Goal: Information Seeking & Learning: Learn about a topic

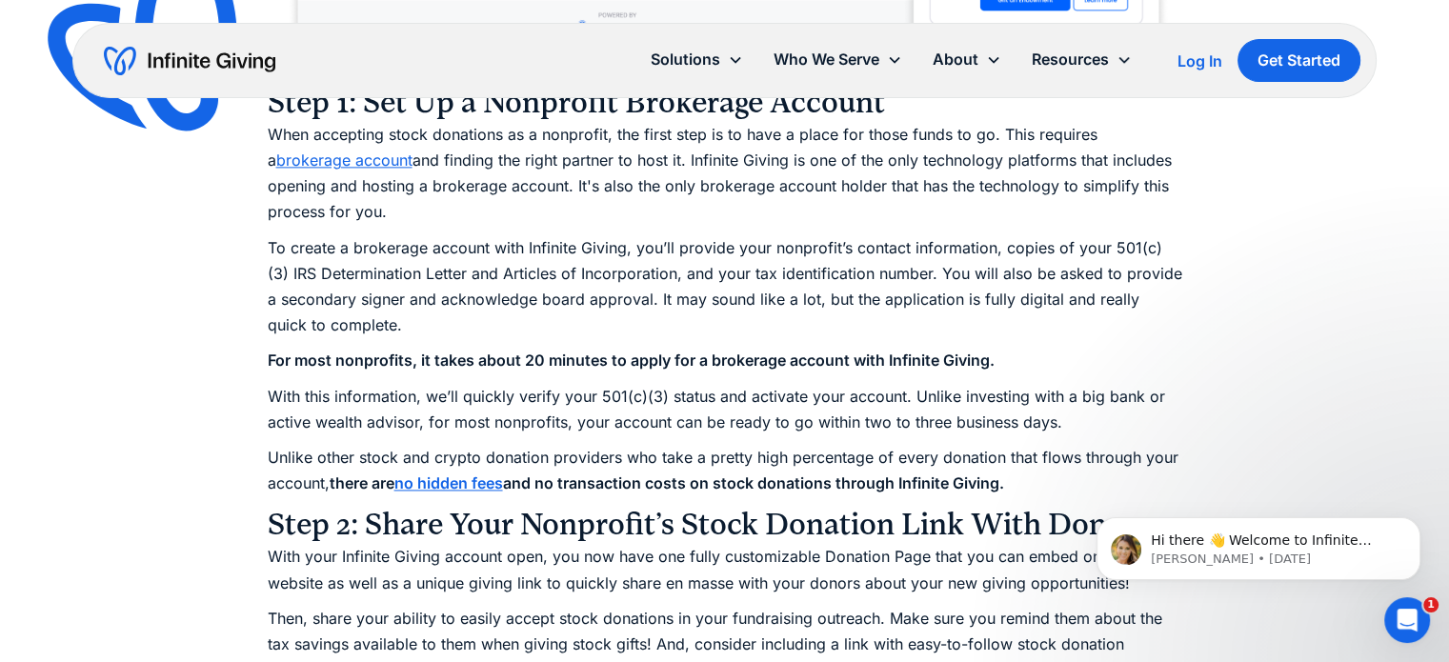
scroll to position [2573, 0]
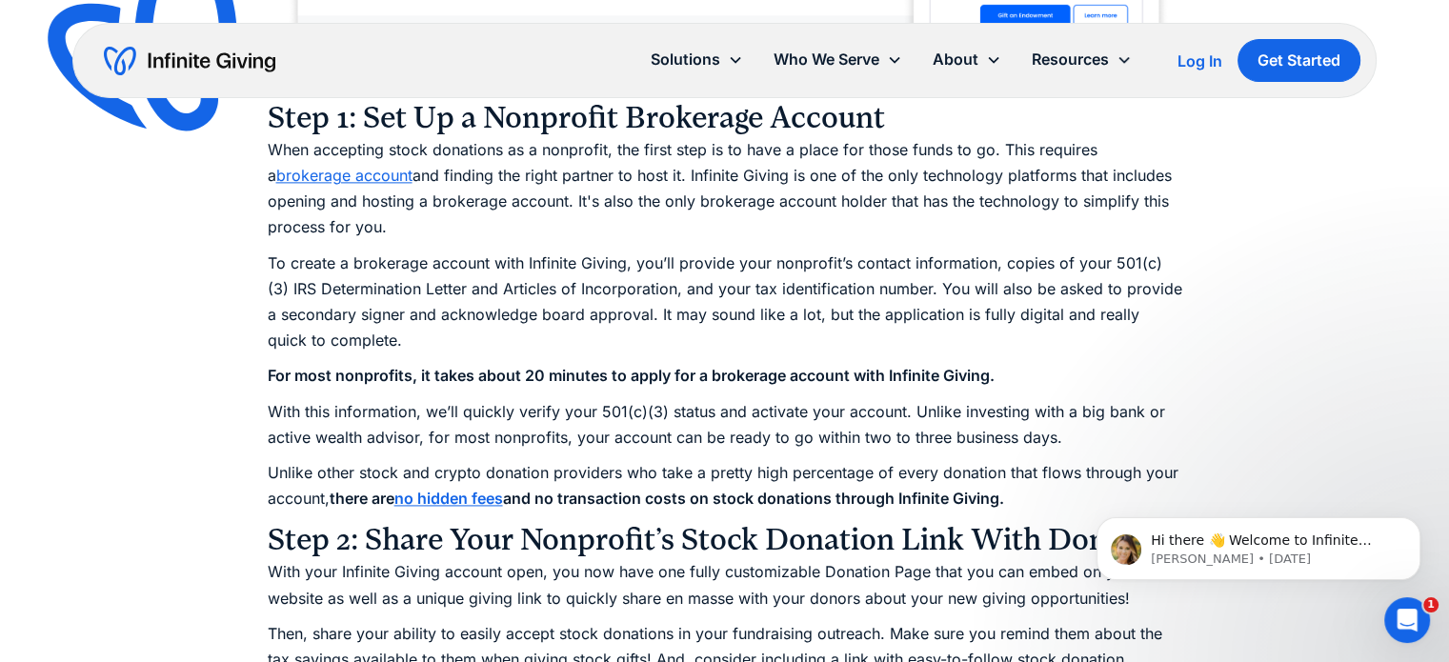
click at [375, 181] on link "brokerage account" at bounding box center [344, 175] width 136 height 19
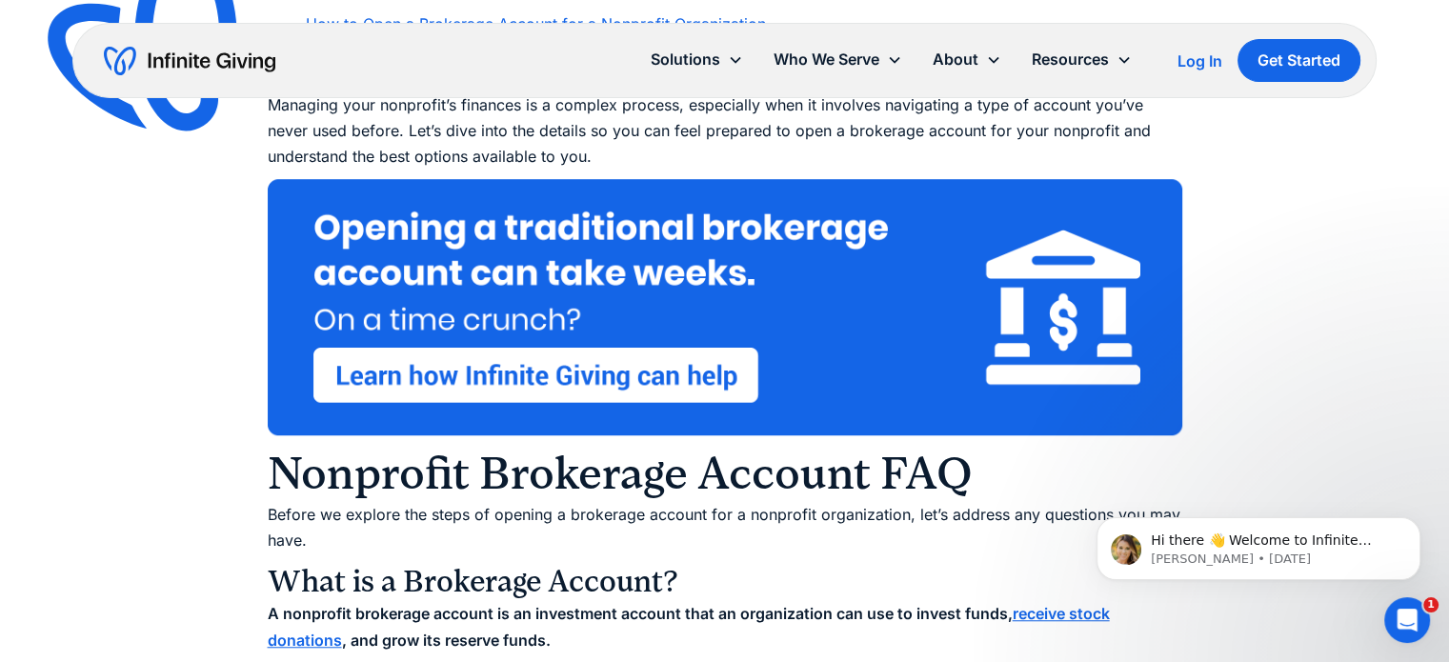
scroll to position [1334, 0]
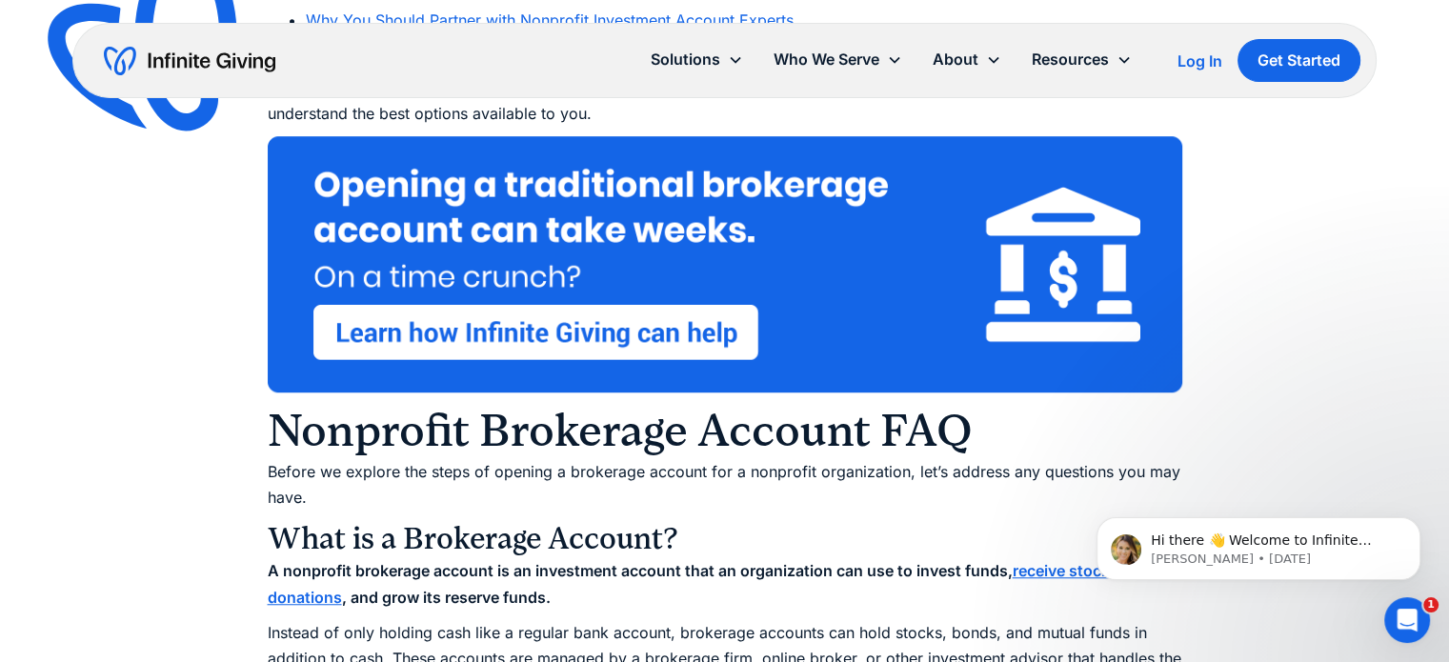
click at [702, 333] on img at bounding box center [725, 264] width 915 height 256
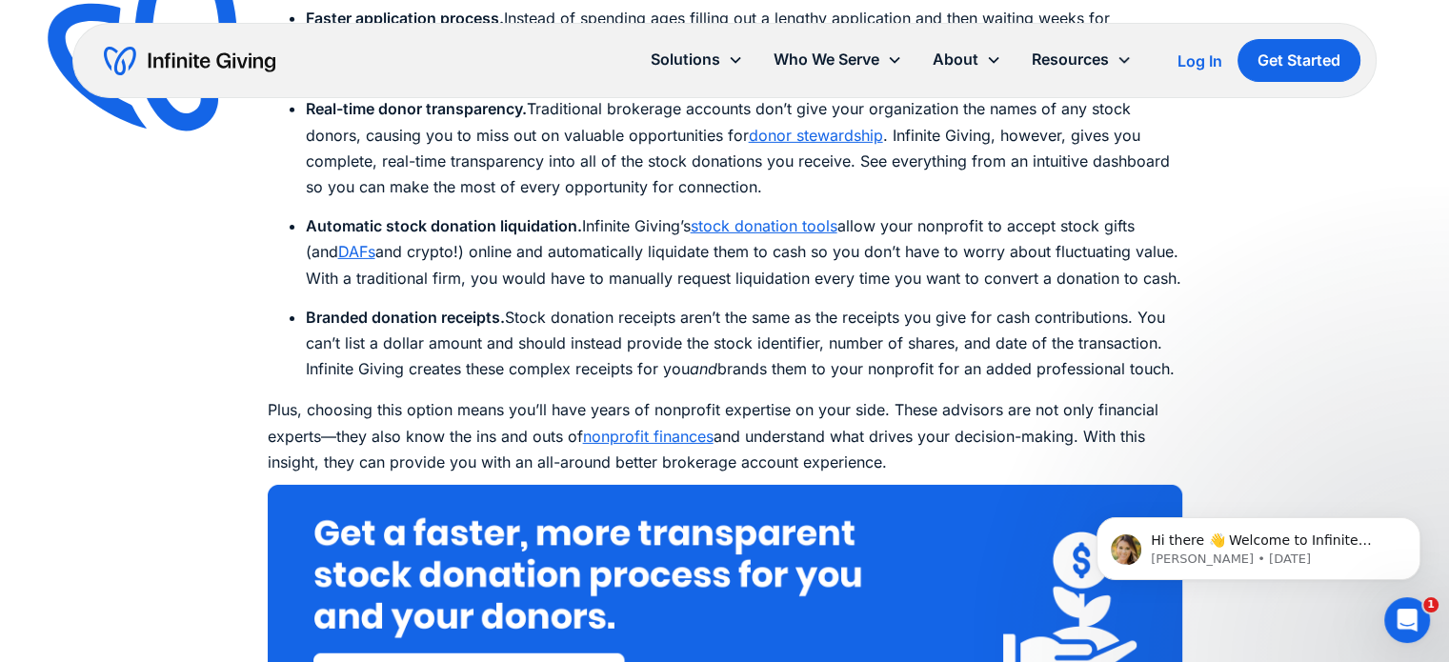
scroll to position [6288, 0]
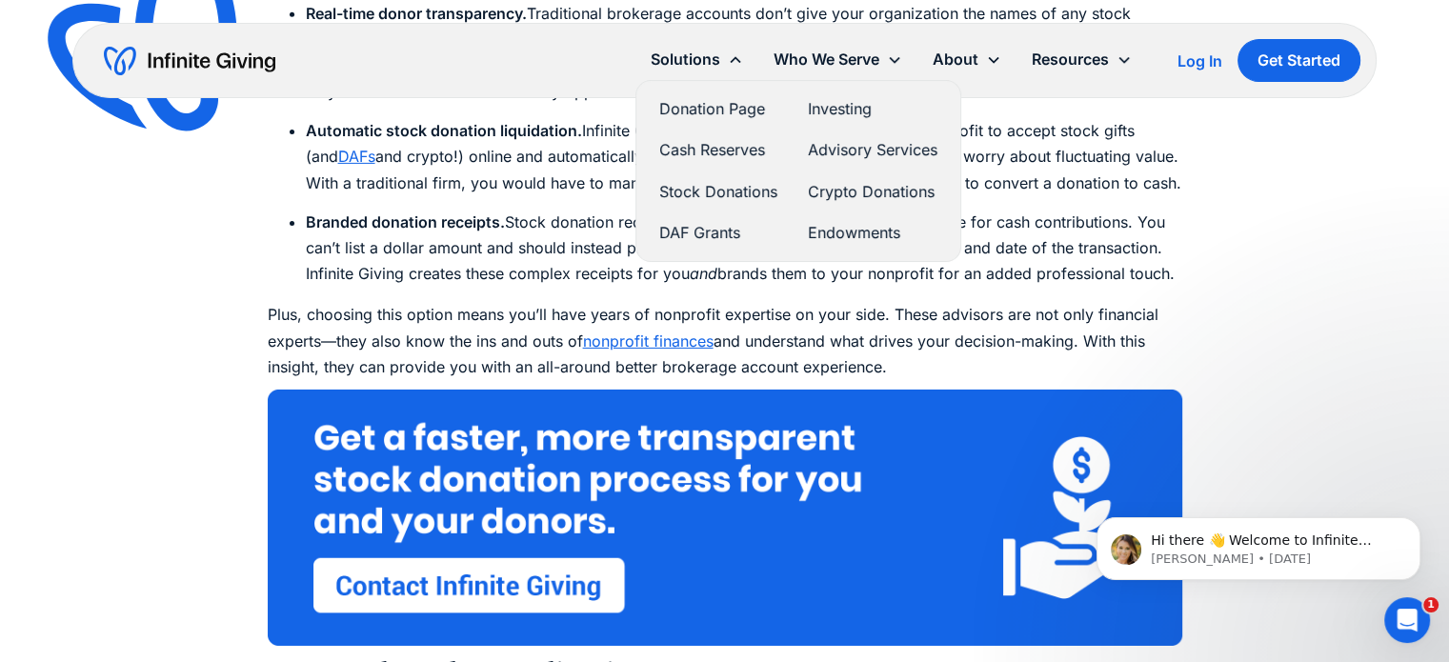
click at [695, 189] on link "Stock Donations" at bounding box center [718, 192] width 118 height 26
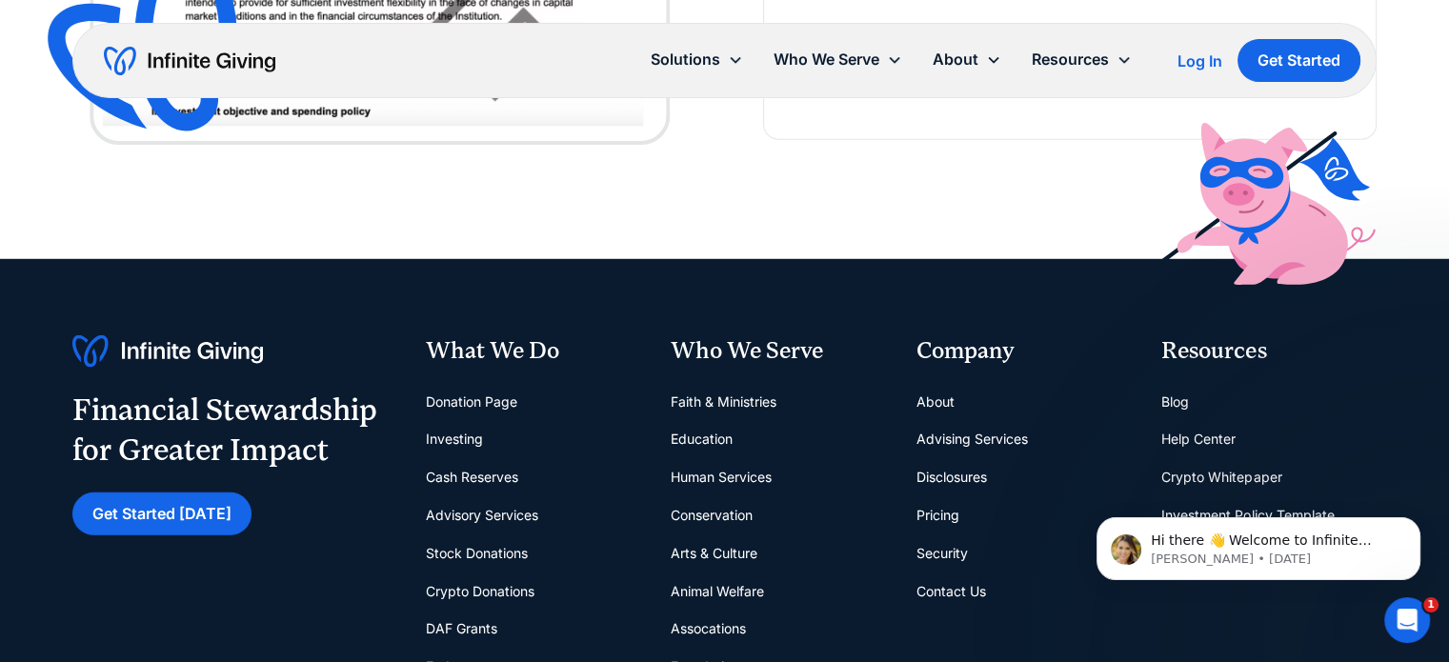
scroll to position [5431, 0]
